Goal: Task Accomplishment & Management: Use online tool/utility

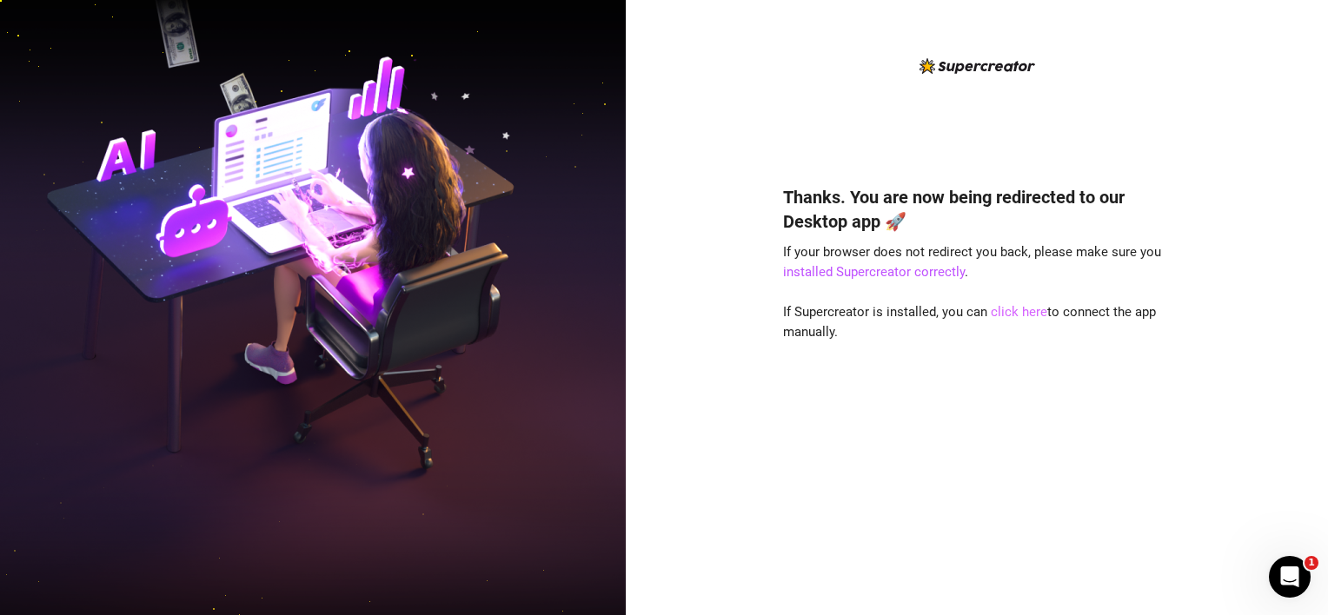
click at [1020, 315] on link "click here" at bounding box center [1019, 312] width 56 height 16
click at [1019, 314] on link "click here" at bounding box center [1019, 312] width 56 height 16
click at [1011, 309] on link "click here" at bounding box center [1019, 312] width 56 height 16
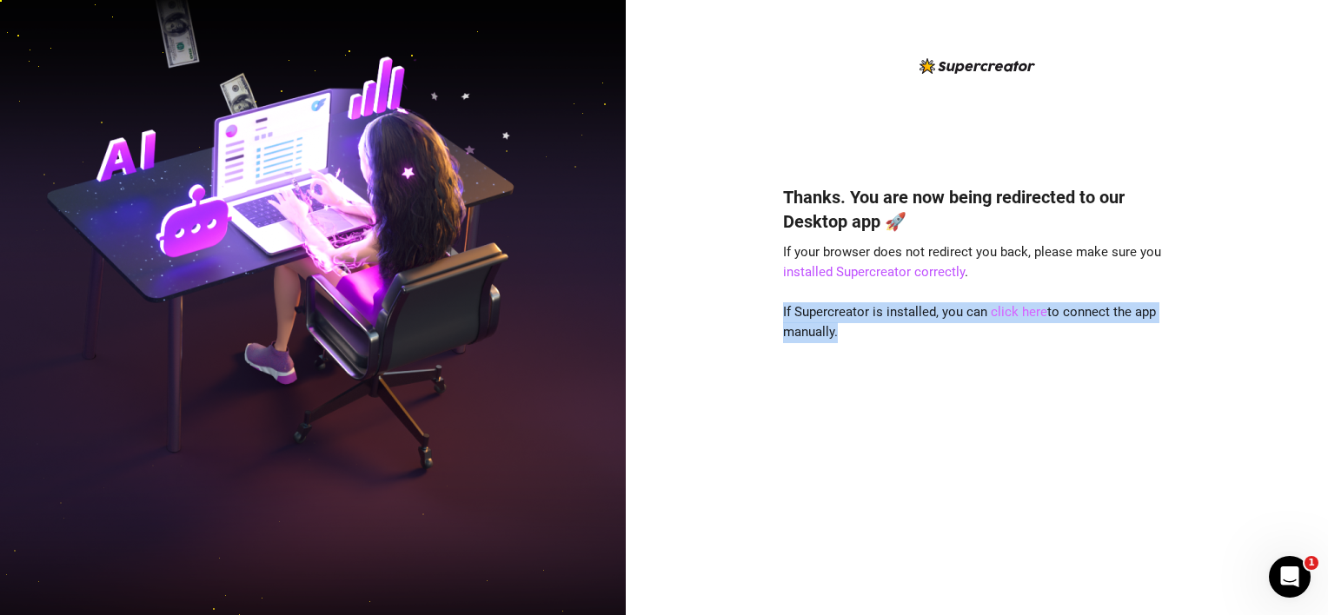
drag, startPoint x: 1011, startPoint y: 309, endPoint x: 1026, endPoint y: 315, distance: 16.5
click at [1022, 313] on link "click here" at bounding box center [1019, 312] width 56 height 16
click at [1029, 316] on link "click here" at bounding box center [1019, 312] width 56 height 16
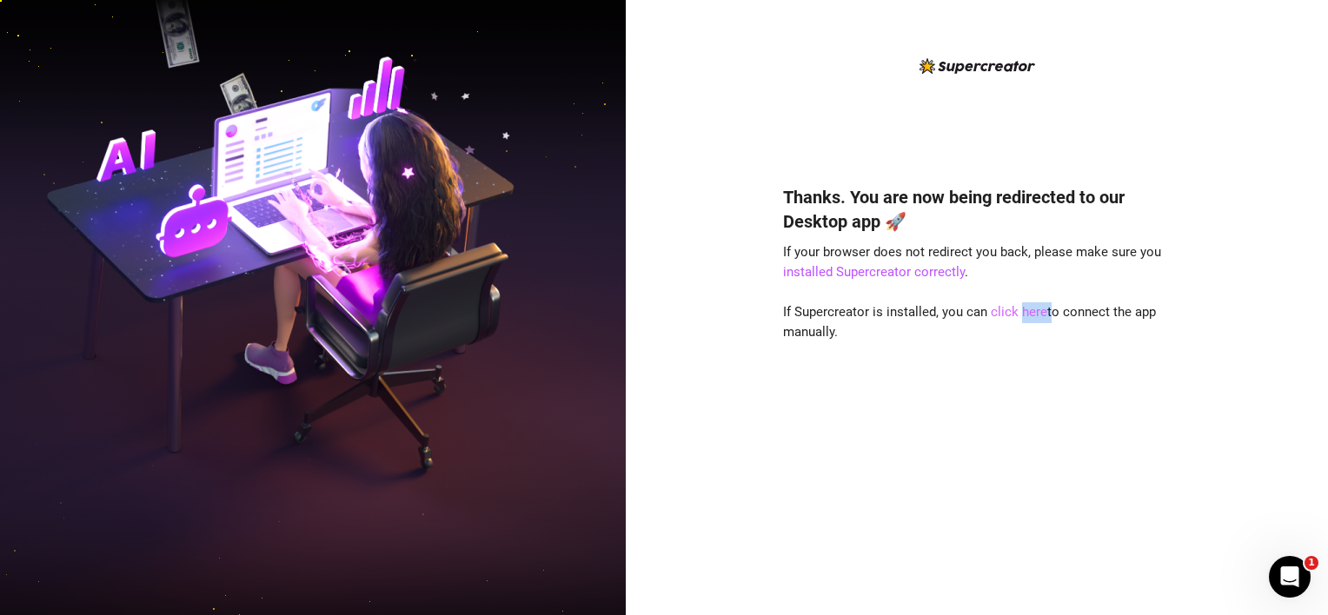
click at [1029, 316] on link "click here" at bounding box center [1019, 312] width 56 height 16
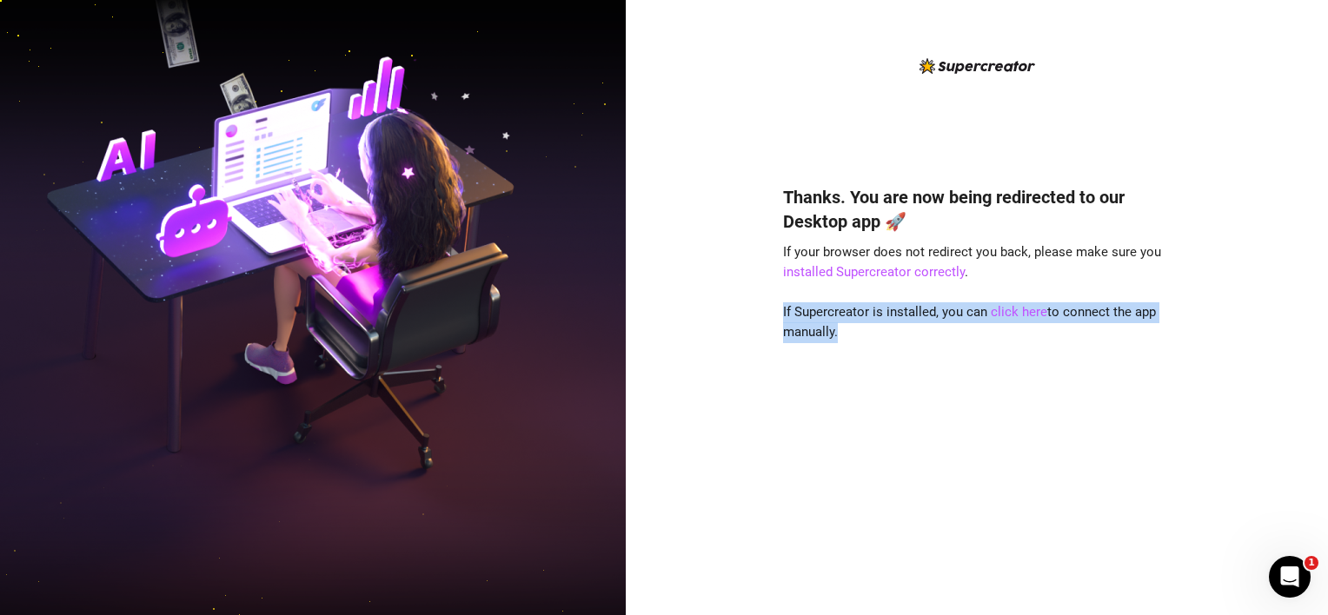
drag, startPoint x: 1029, startPoint y: 316, endPoint x: 949, endPoint y: 502, distance: 202.4
click at [1019, 381] on div "Thanks. You are now being redirected to our Desktop app 🚀 If your browser does …" at bounding box center [977, 375] width 388 height 426
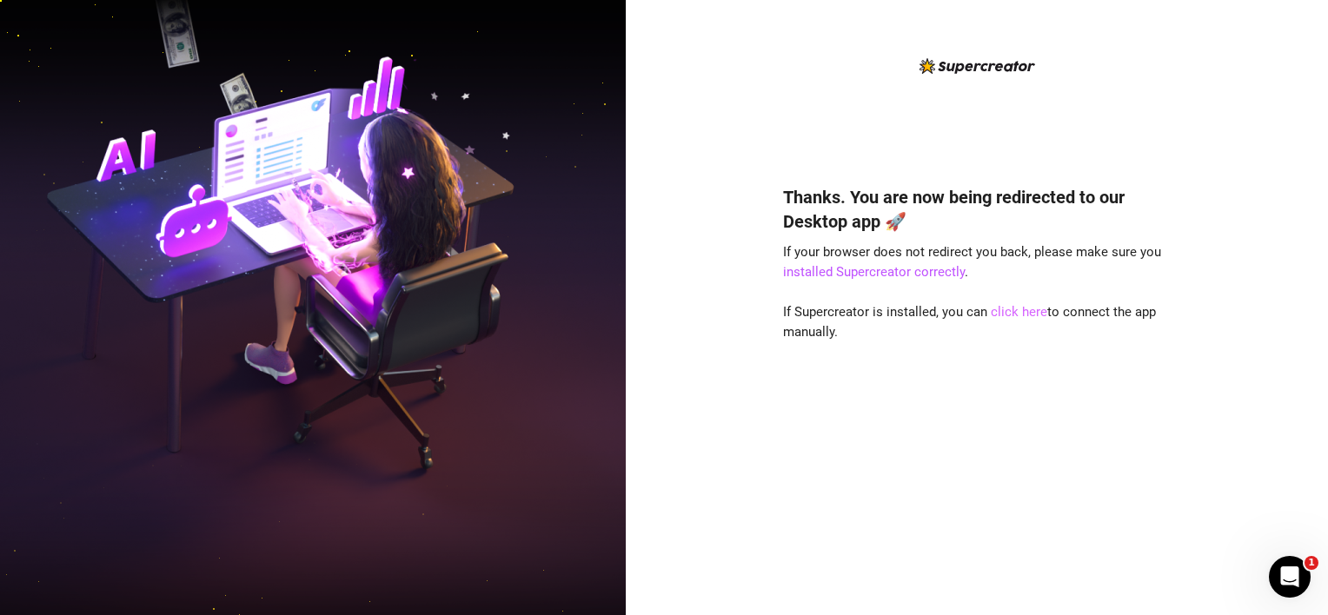
click at [1018, 315] on link "click here" at bounding box center [1019, 312] width 56 height 16
